Goal: Task Accomplishment & Management: Manage account settings

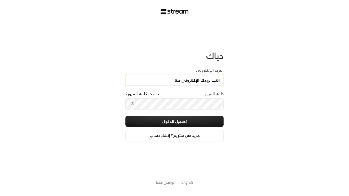
click at [174, 80] on input "البريد الإلكتروني" at bounding box center [174, 80] width 98 height 11
click at [201, 82] on input "البريد الإلكتروني" at bounding box center [174, 80] width 98 height 11
click at [174, 80] on input "البريد الإلكتروني" at bounding box center [174, 80] width 98 height 11
type input "[PERSON_NAME][EMAIL_ADDRESS][DOMAIN_NAME]"
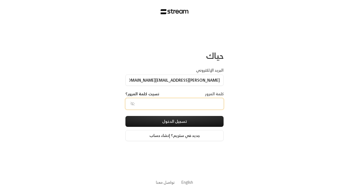
click at [7, 75] on div "حياك البريد الإلكتروني [EMAIL_ADDRESS][DOMAIN_NAME] كلمة المرور نسيت كلمة المرو…" at bounding box center [174, 98] width 349 height 196
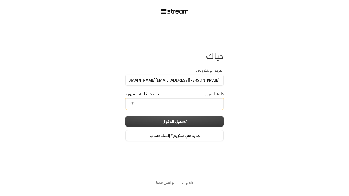
click at [202, 125] on button "تسجيل الدخول" at bounding box center [174, 121] width 98 height 11
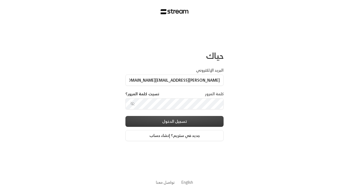
click at [174, 121] on button "تسجيل الدخول" at bounding box center [174, 121] width 98 height 11
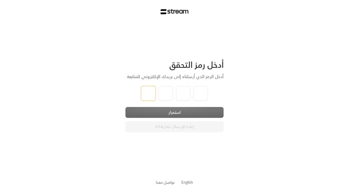
type input "1"
type input "2"
type input "3"
type input "4"
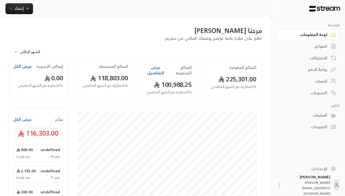
click at [302, 34] on div "لوحة المعلومات" at bounding box center [305, 34] width 44 height 5
click at [308, 35] on div "لوحة المعلومات" at bounding box center [305, 34] width 44 height 5
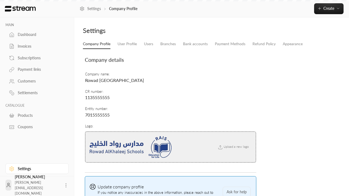
click at [36, 81] on div "Customers" at bounding box center [40, 80] width 44 height 5
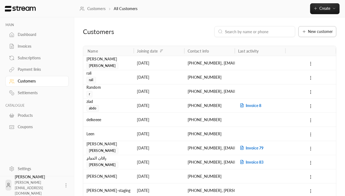
click at [317, 32] on span "New customer" at bounding box center [320, 32] width 25 height 4
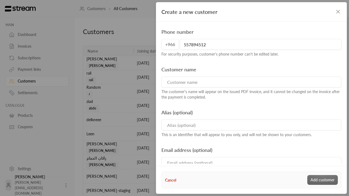
type input "557894512"
type input "Test User"
type input "Test User Alias"
type input "[EMAIL_ADDRESS][DOMAIN_NAME]"
type textarea "This is a test user. And this note is about him"
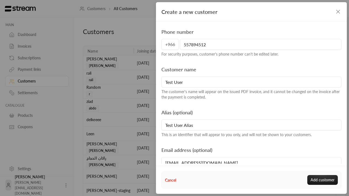
scroll to position [83, 0]
